Goal: Task Accomplishment & Management: Manage account settings

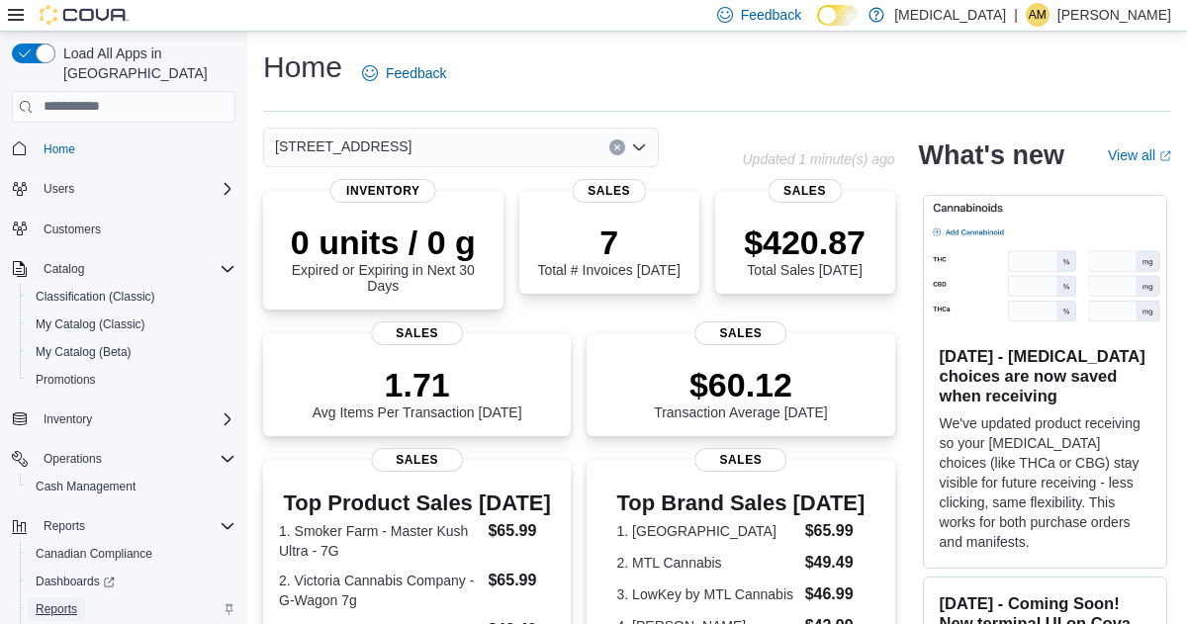
click at [67, 602] on span "Reports" at bounding box center [57, 610] width 42 height 16
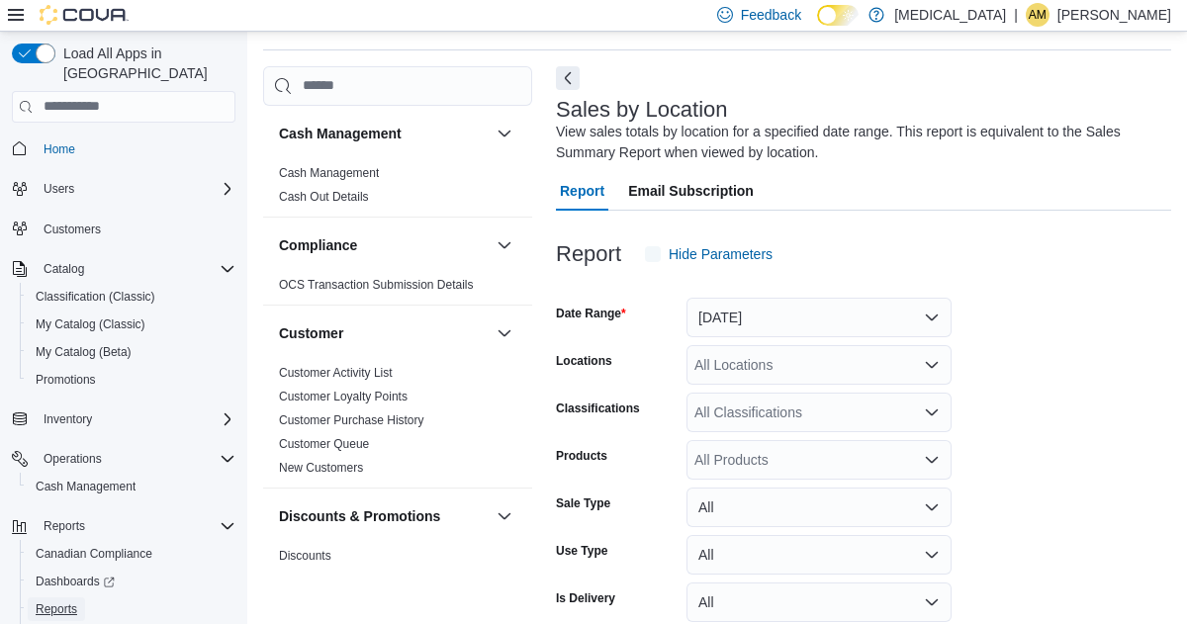
scroll to position [66, 0]
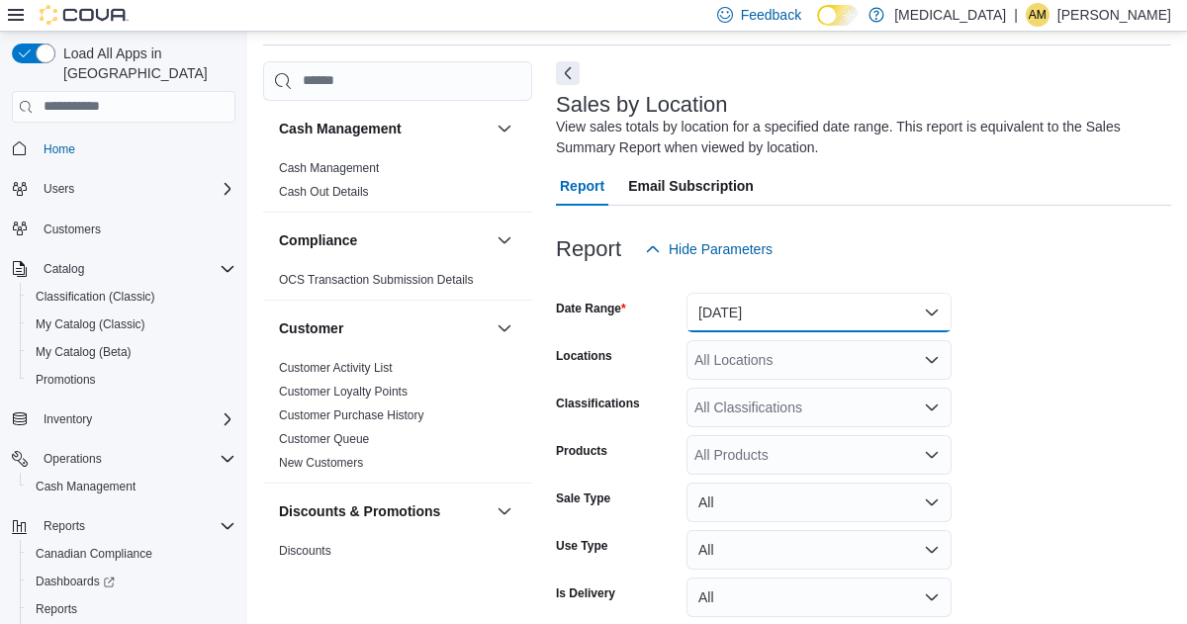
click at [932, 311] on button "Yesterday" at bounding box center [819, 313] width 265 height 40
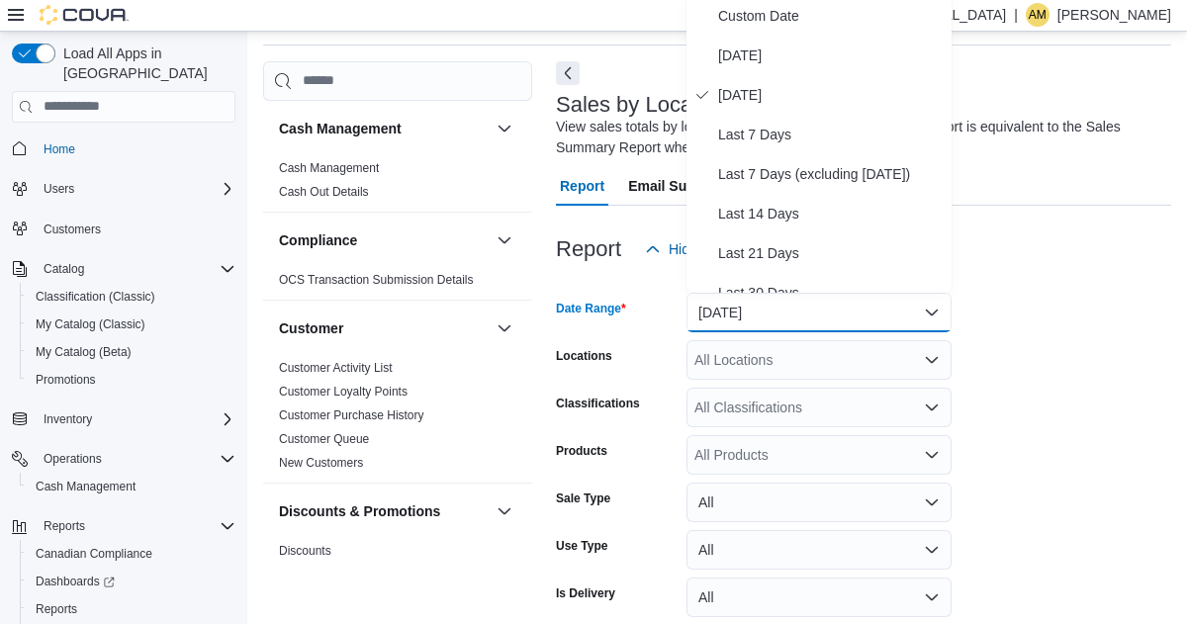
scroll to position [61, 0]
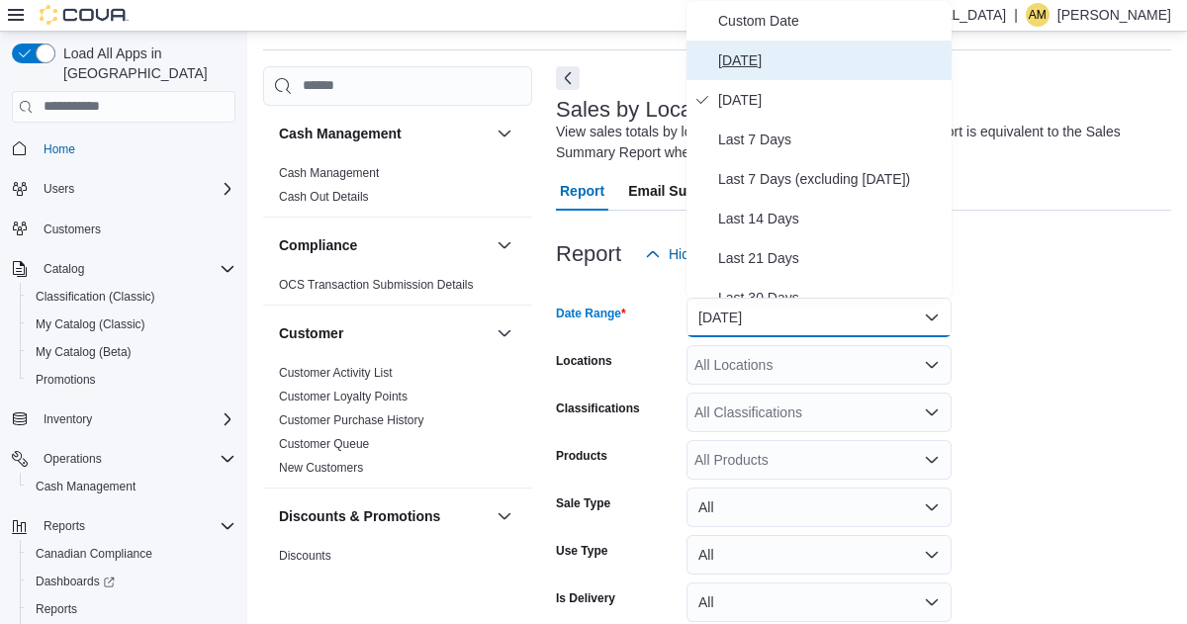
click at [743, 57] on span "Today" at bounding box center [831, 60] width 226 height 24
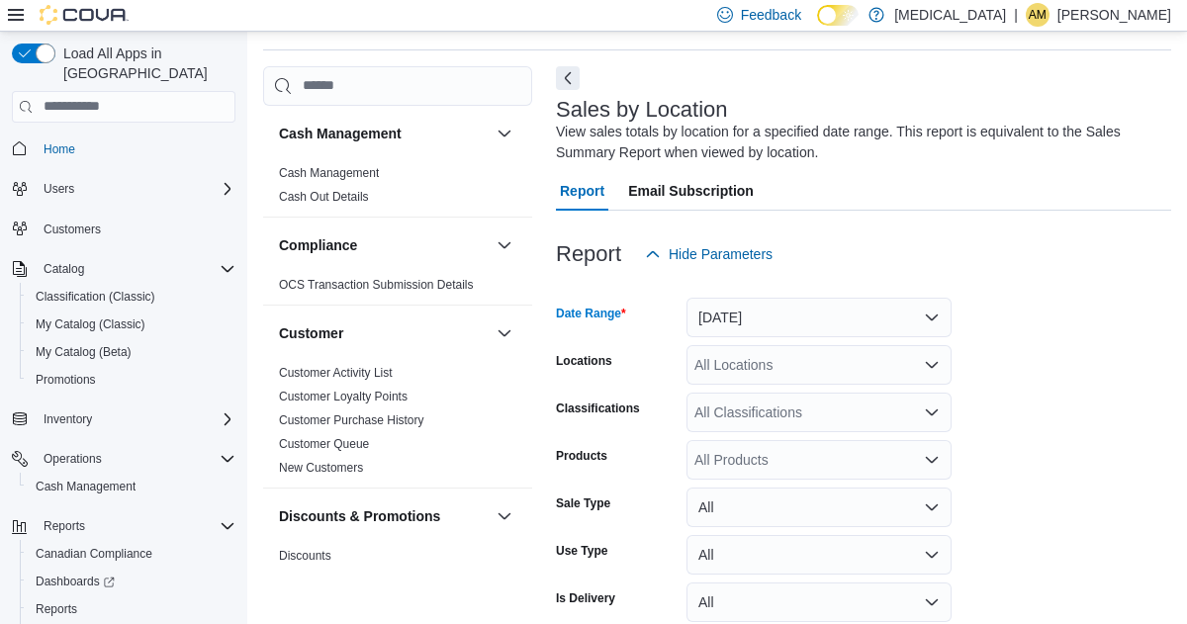
click at [1026, 252] on div "Report Hide Parameters" at bounding box center [863, 254] width 615 height 40
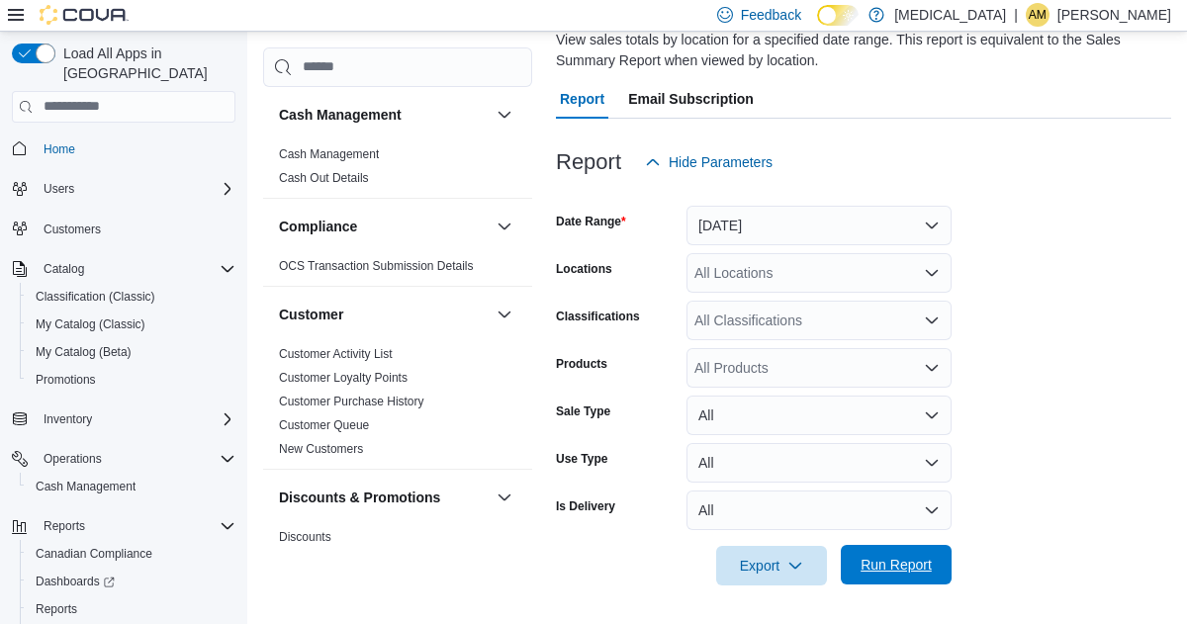
click at [905, 561] on span "Run Report" at bounding box center [896, 565] width 71 height 20
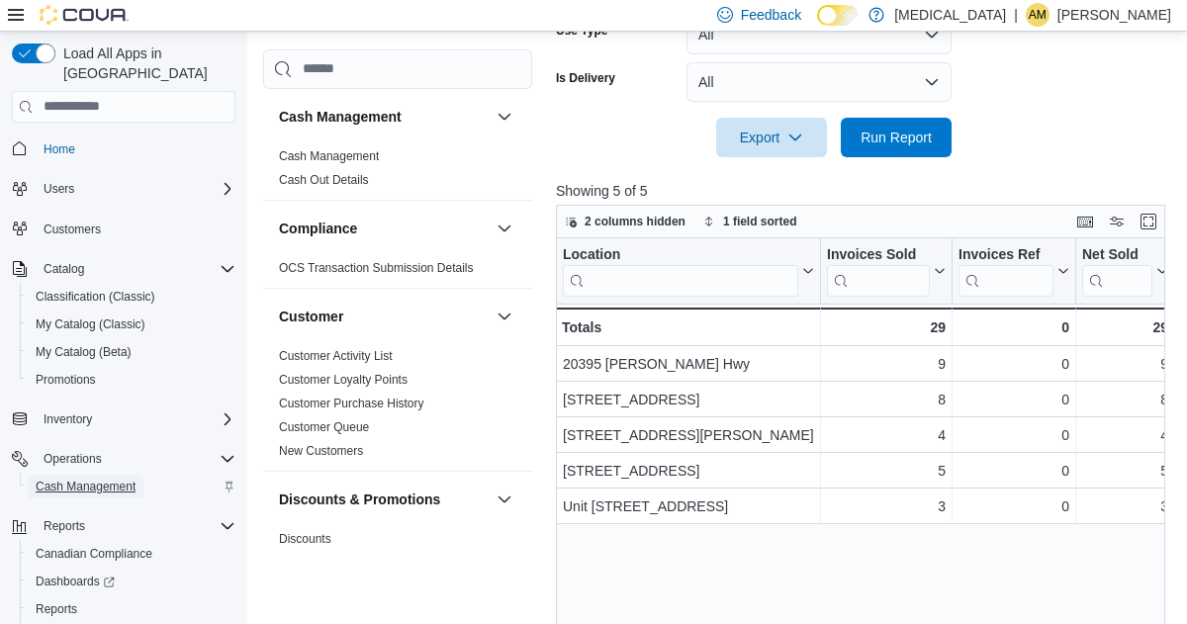
click at [107, 479] on span "Cash Management" at bounding box center [86, 487] width 100 height 16
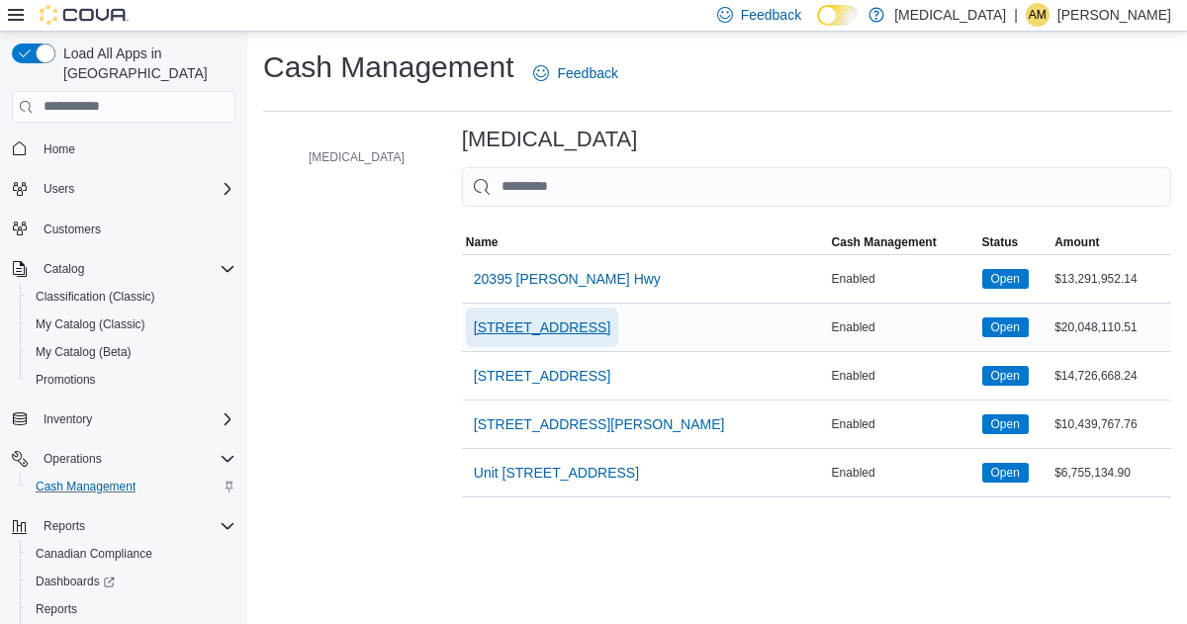
click at [474, 323] on span "3039 Granville Street" at bounding box center [542, 328] width 137 height 20
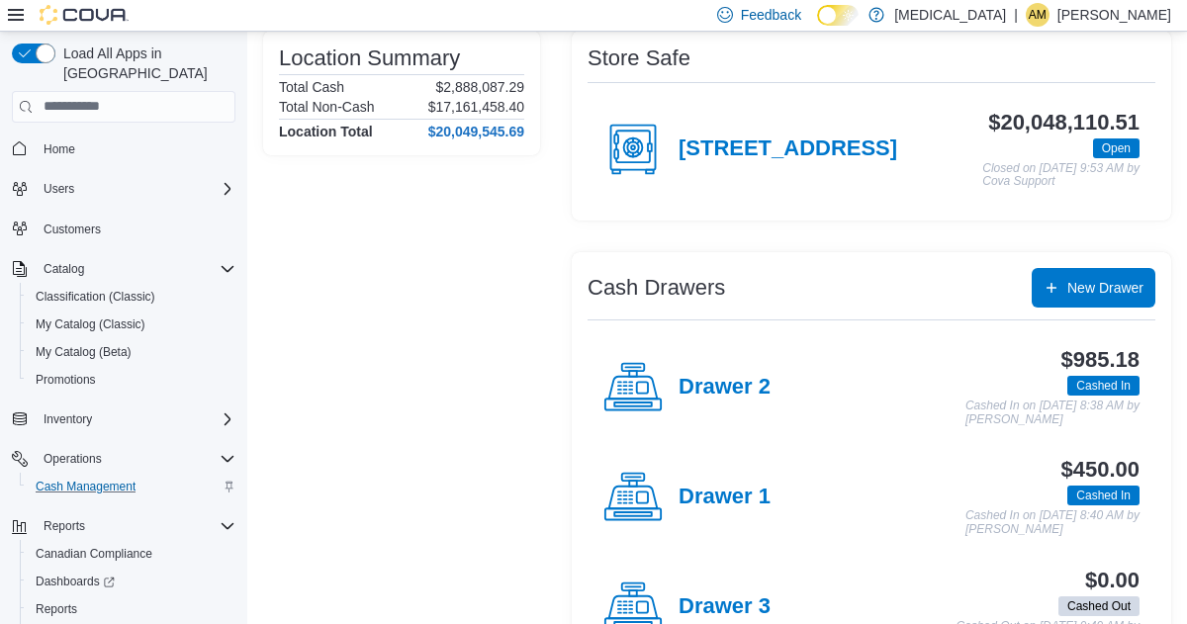
scroll to position [179, 0]
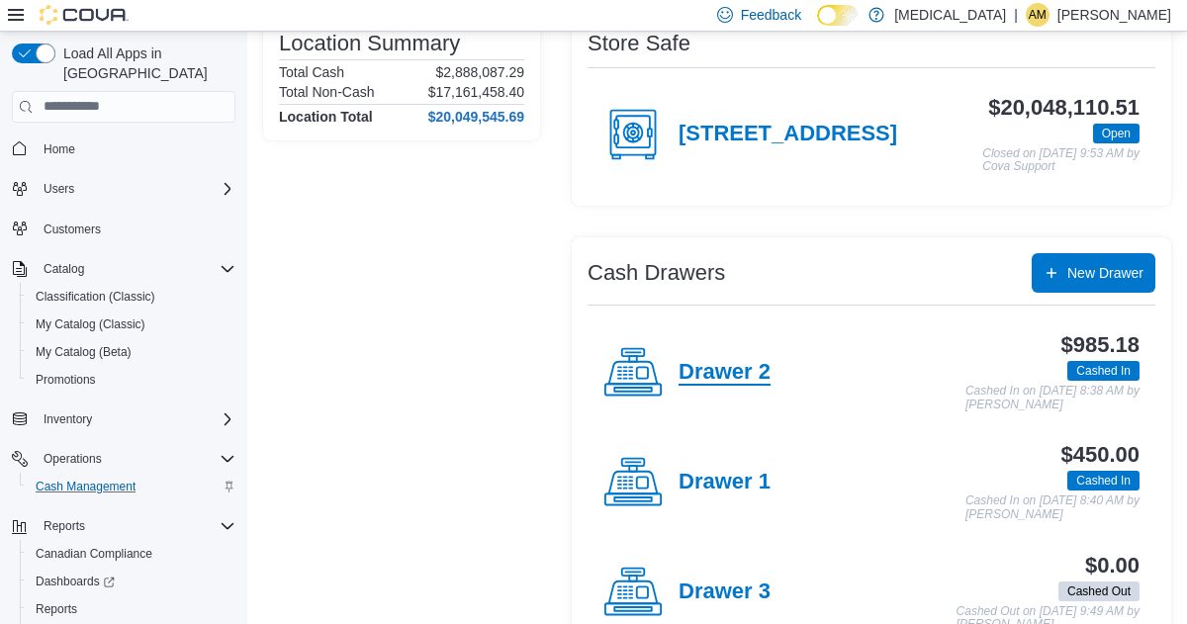
click at [710, 372] on h4 "Drawer 2" at bounding box center [725, 373] width 92 height 26
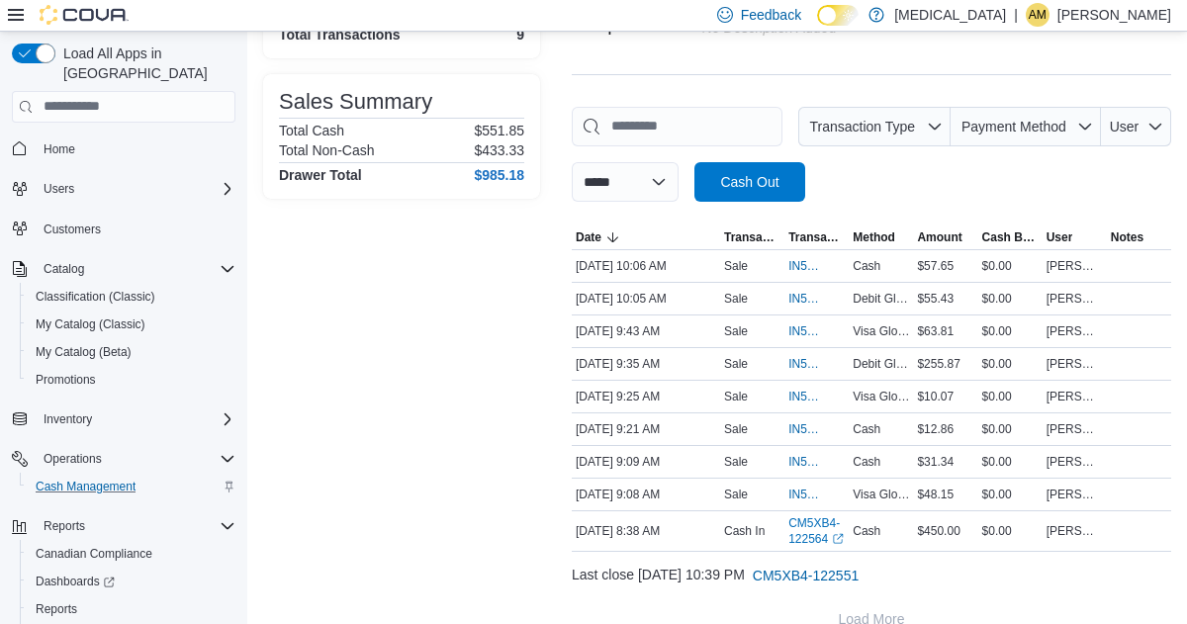
scroll to position [256, 0]
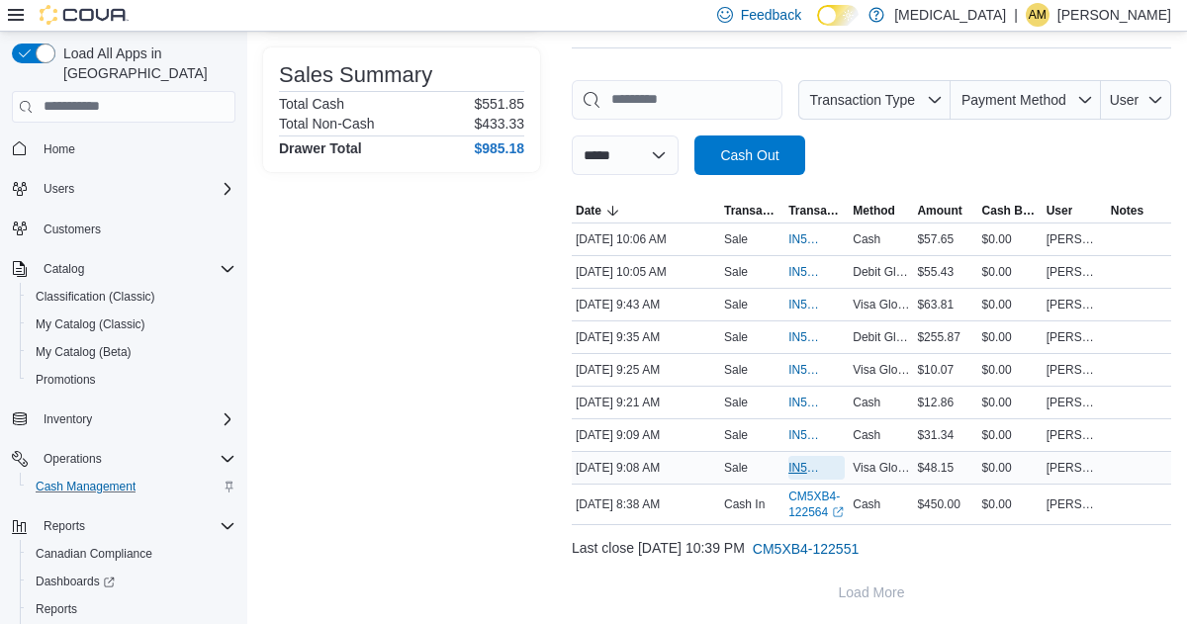
click at [800, 464] on span "IN5XB4-1589950" at bounding box center [807, 468] width 37 height 16
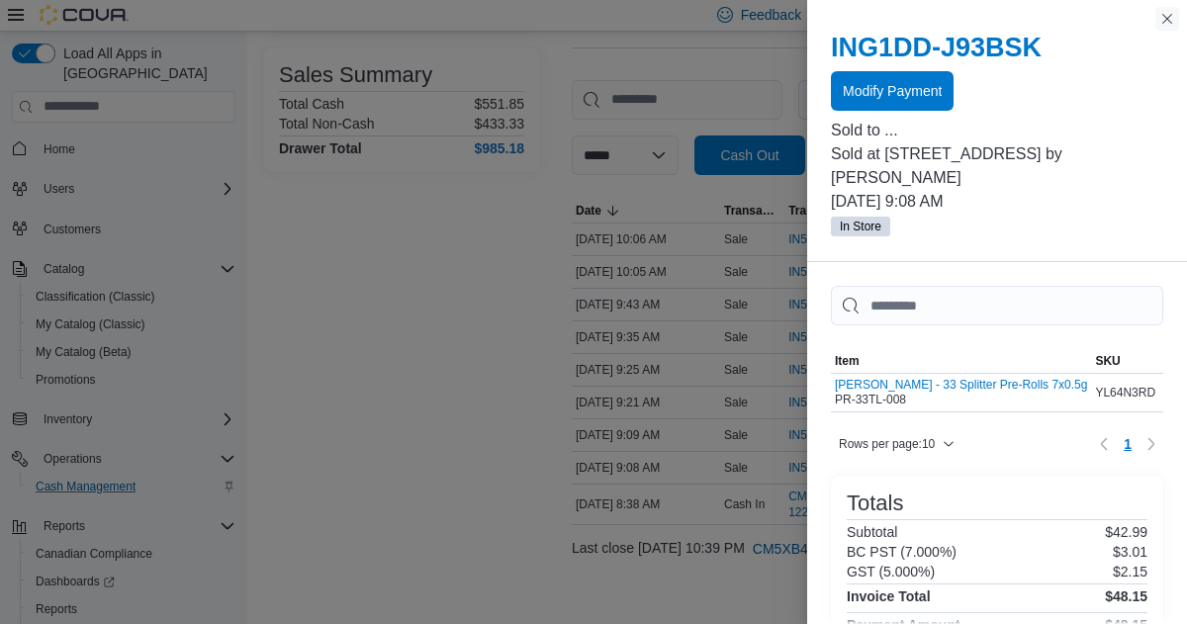
click at [1169, 17] on button "Close this dialog" at bounding box center [1168, 19] width 24 height 24
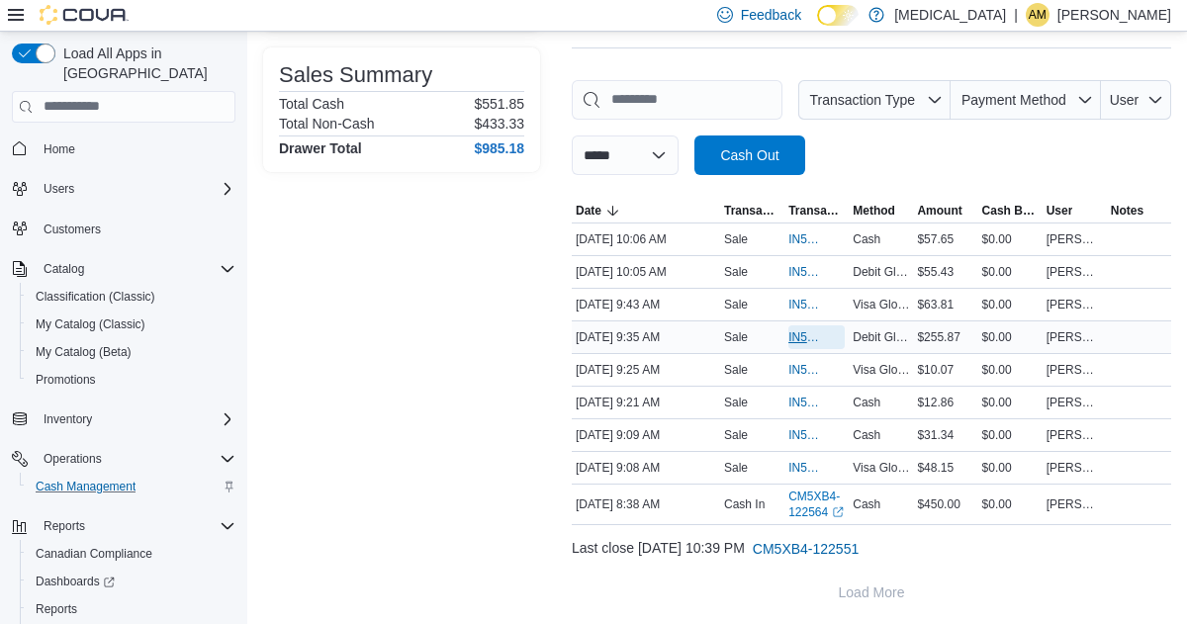
click at [793, 333] on span "IN5XB4-1589959" at bounding box center [807, 337] width 37 height 16
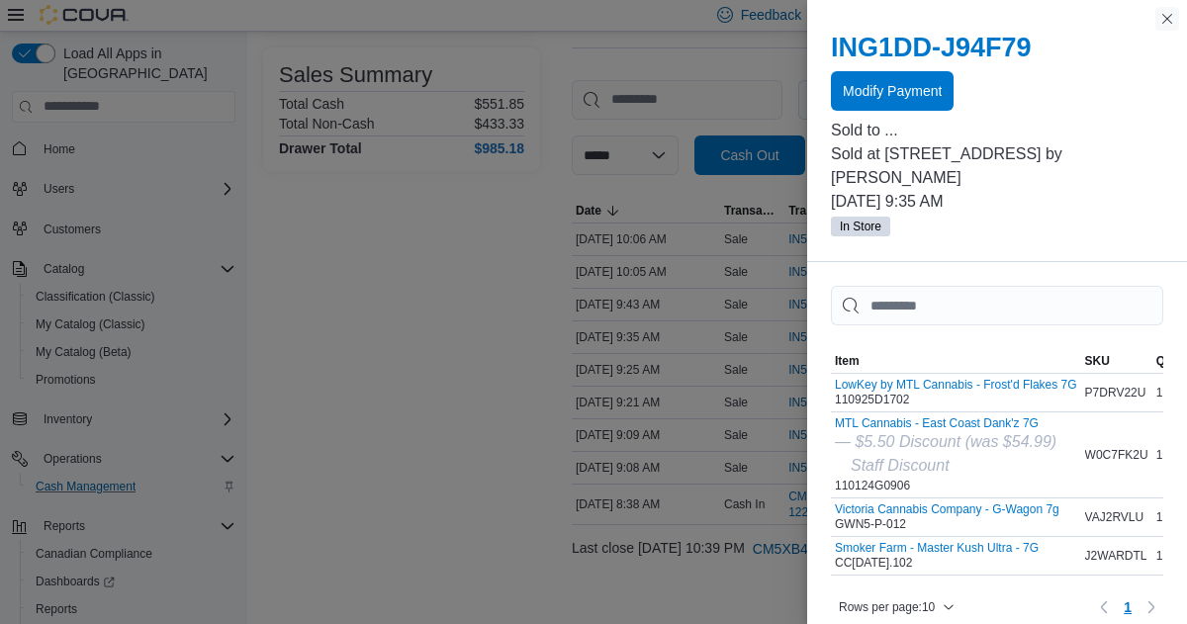
click at [1167, 19] on button "Close this dialog" at bounding box center [1168, 19] width 24 height 24
